Goal: Register for event/course

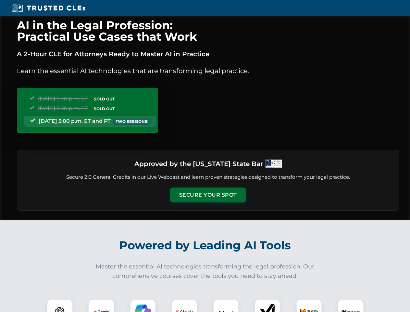
click at [208, 195] on button "Secure Your Spot" at bounding box center [208, 194] width 76 height 15
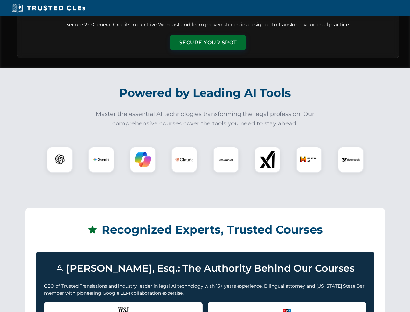
click at [60, 305] on div "Recognized by the WSJ [PERSON_NAME] was featured for his expertise in AI legal …" at bounding box center [123, 314] width 158 height 26
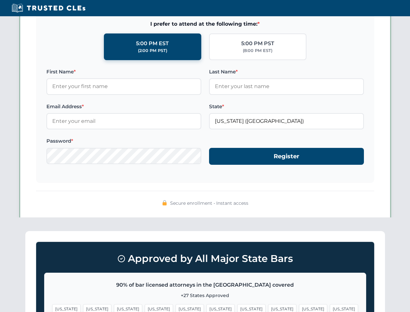
click at [206, 305] on span "[US_STATE]" at bounding box center [220, 308] width 28 height 9
click at [237, 305] on span "[US_STATE]" at bounding box center [251, 308] width 28 height 9
click at [299, 305] on span "[US_STATE]" at bounding box center [313, 308] width 28 height 9
